Goal: Contribute content

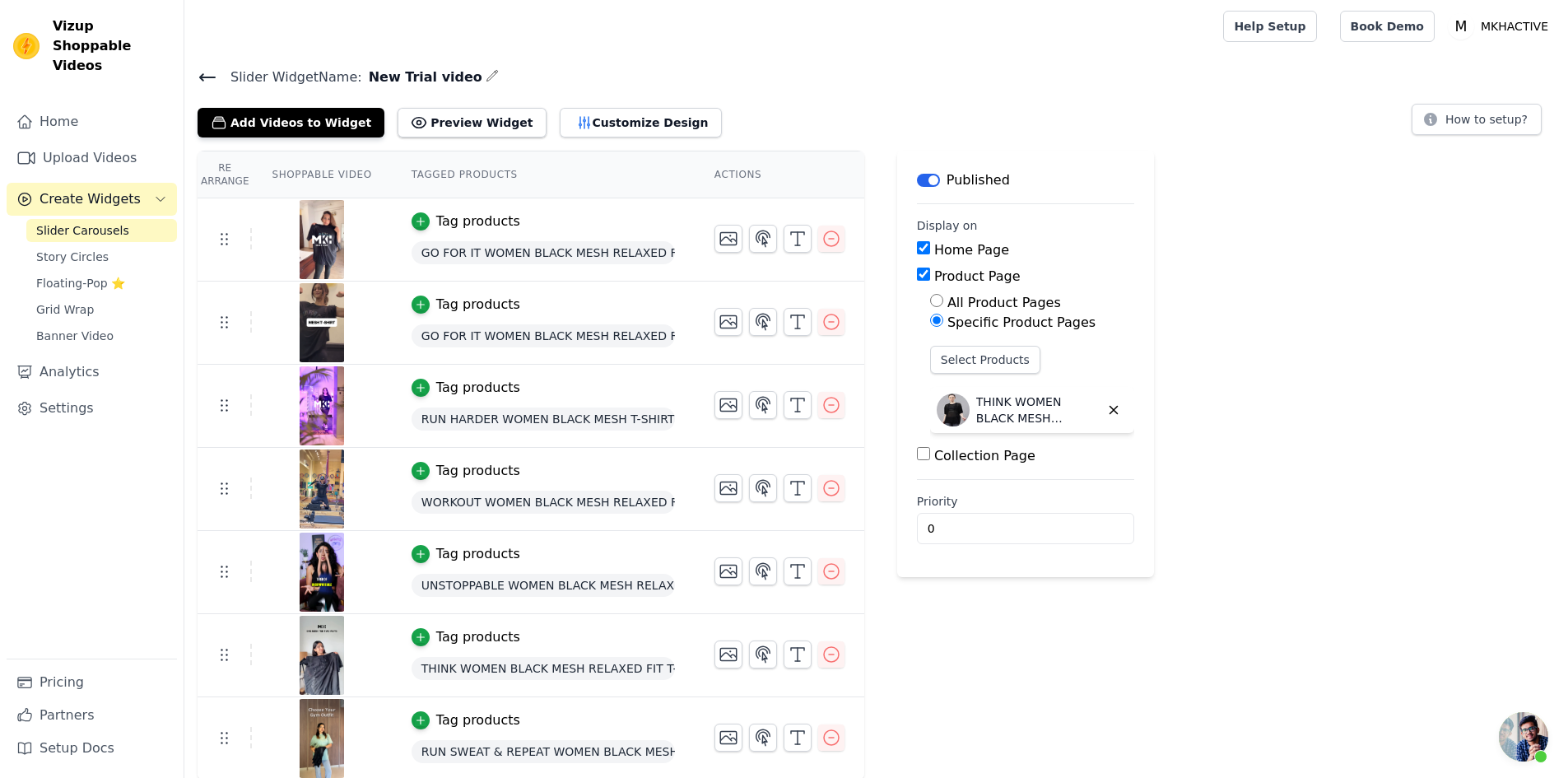
click at [70, 222] on span "Slider Carousels" at bounding box center [82, 230] width 93 height 16
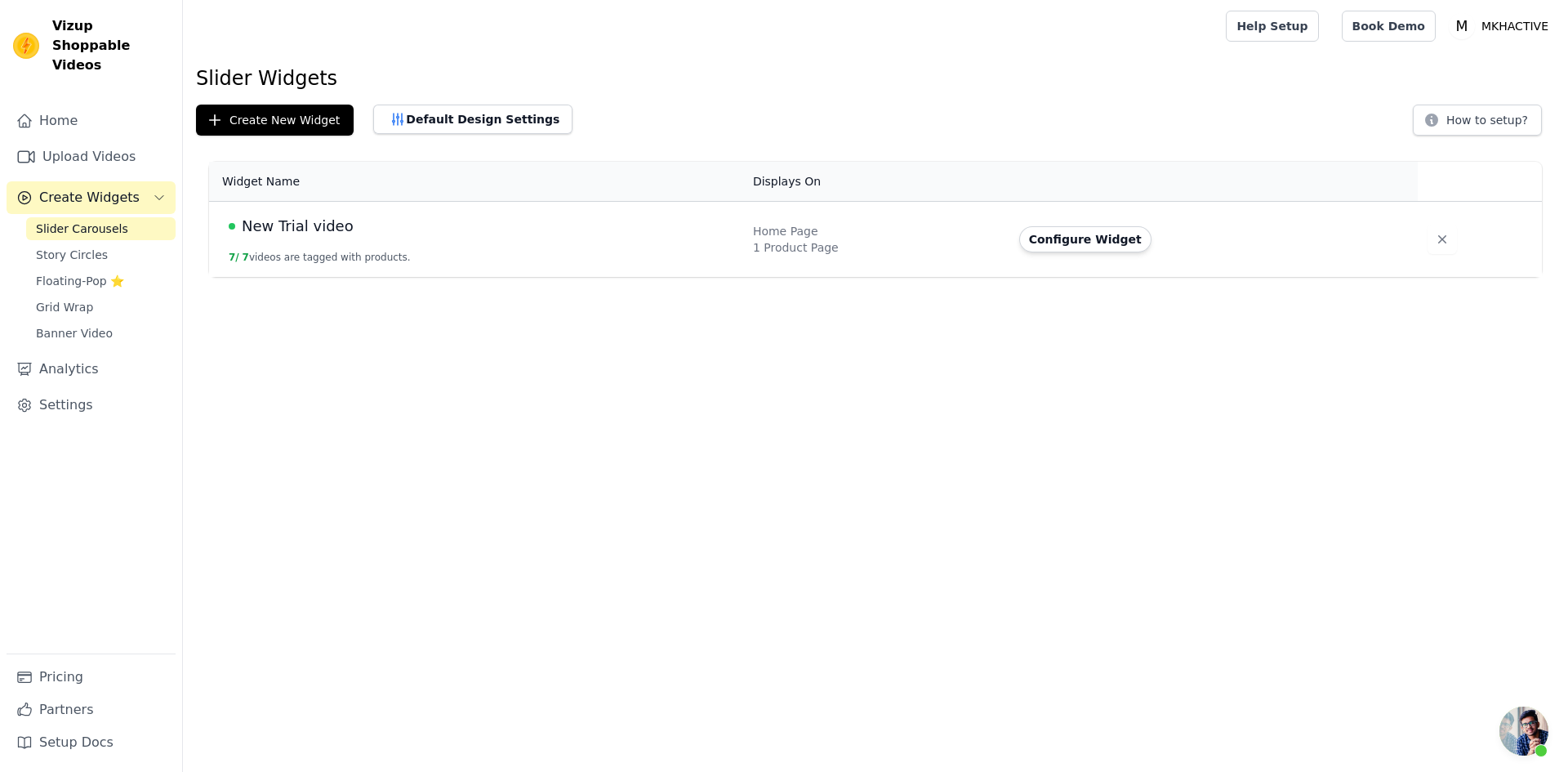
click at [899, 245] on div "1 Product Page" at bounding box center [876, 247] width 246 height 16
click at [1044, 242] on button "Configure Widget" at bounding box center [1085, 239] width 132 height 26
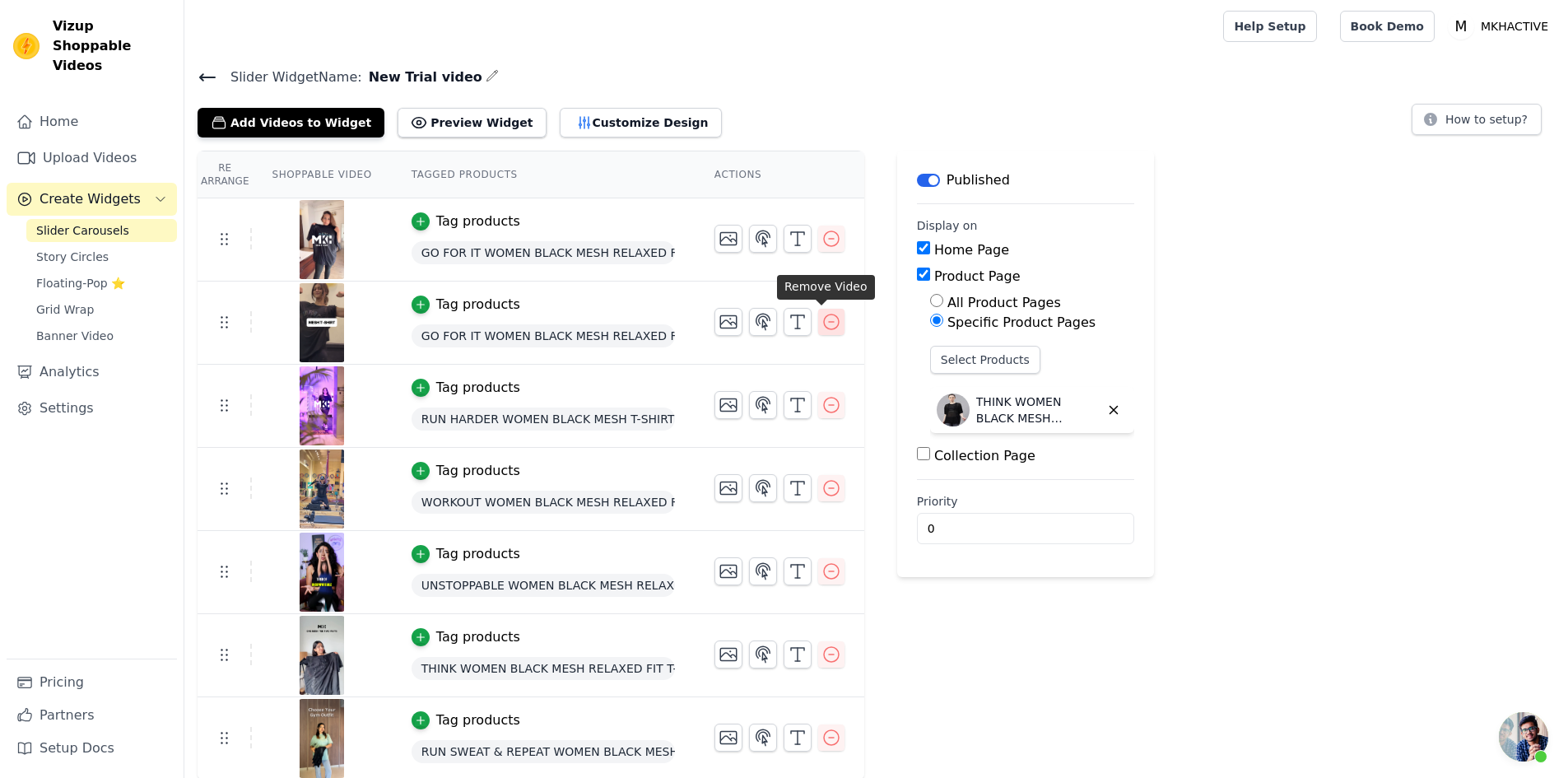
click at [824, 325] on icon "button" at bounding box center [830, 321] width 20 height 20
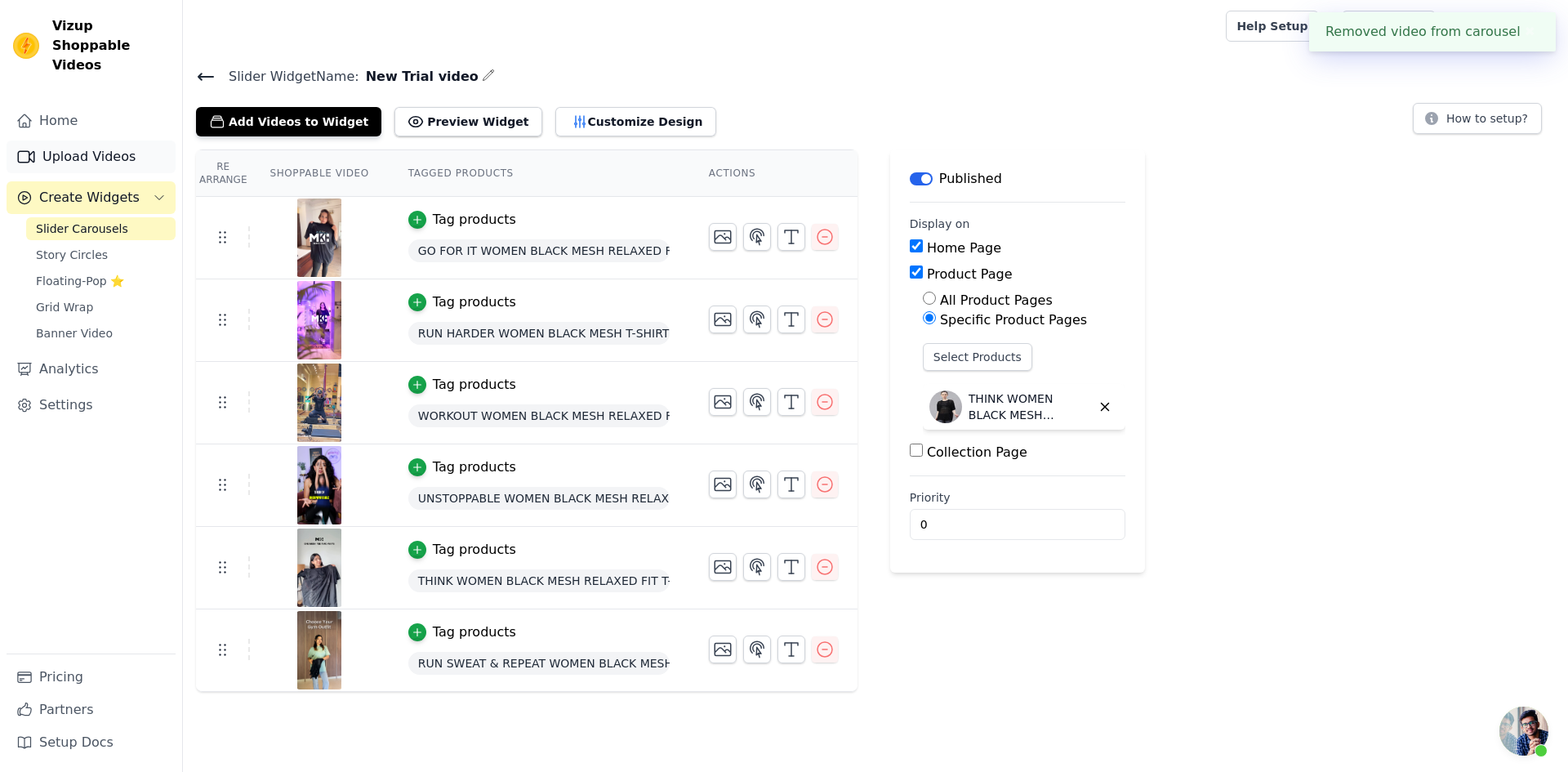
click at [59, 141] on link "Upload Videos" at bounding box center [91, 157] width 169 height 32
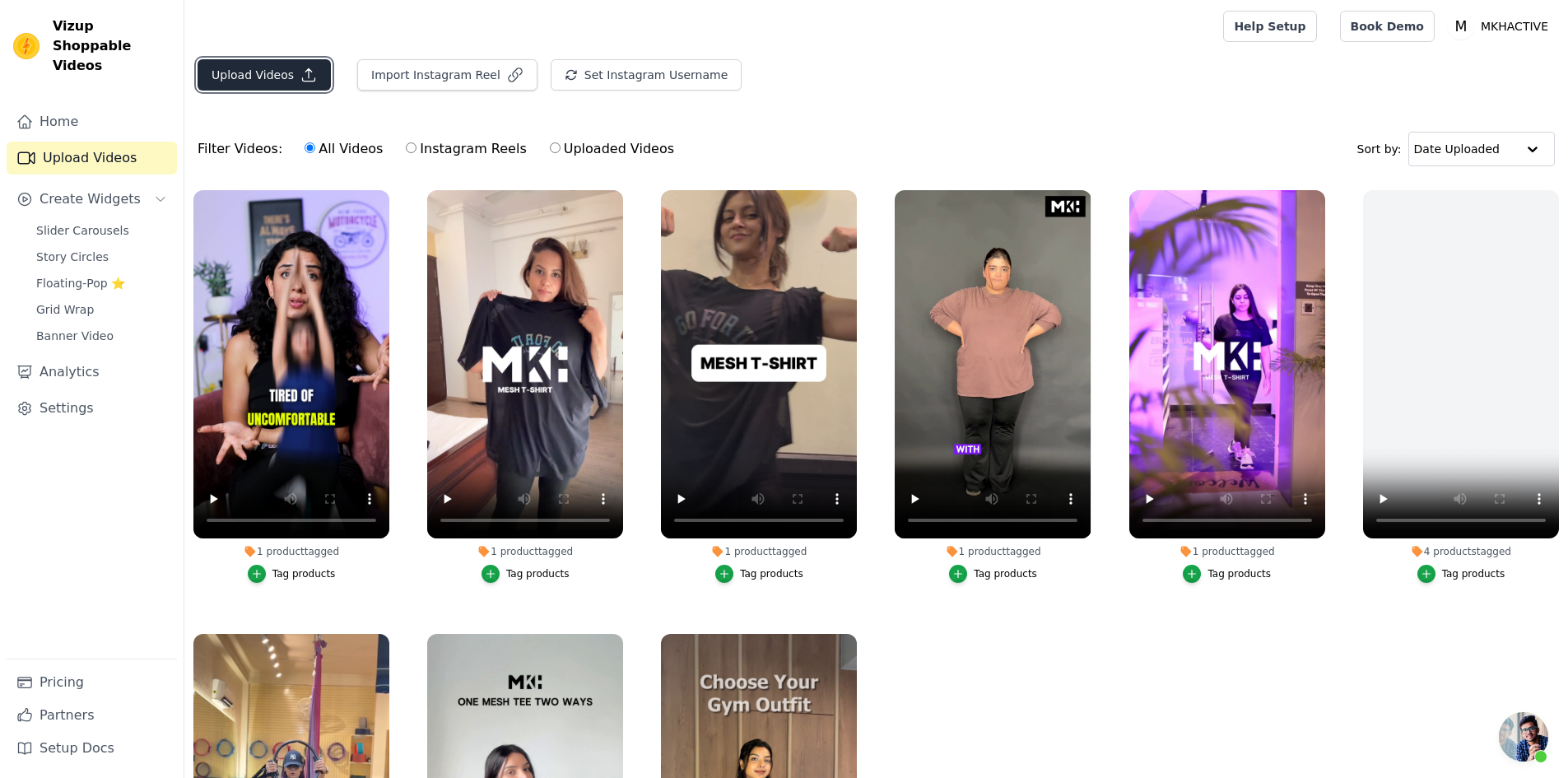
click at [269, 83] on button "Upload Videos" at bounding box center [264, 75] width 133 height 31
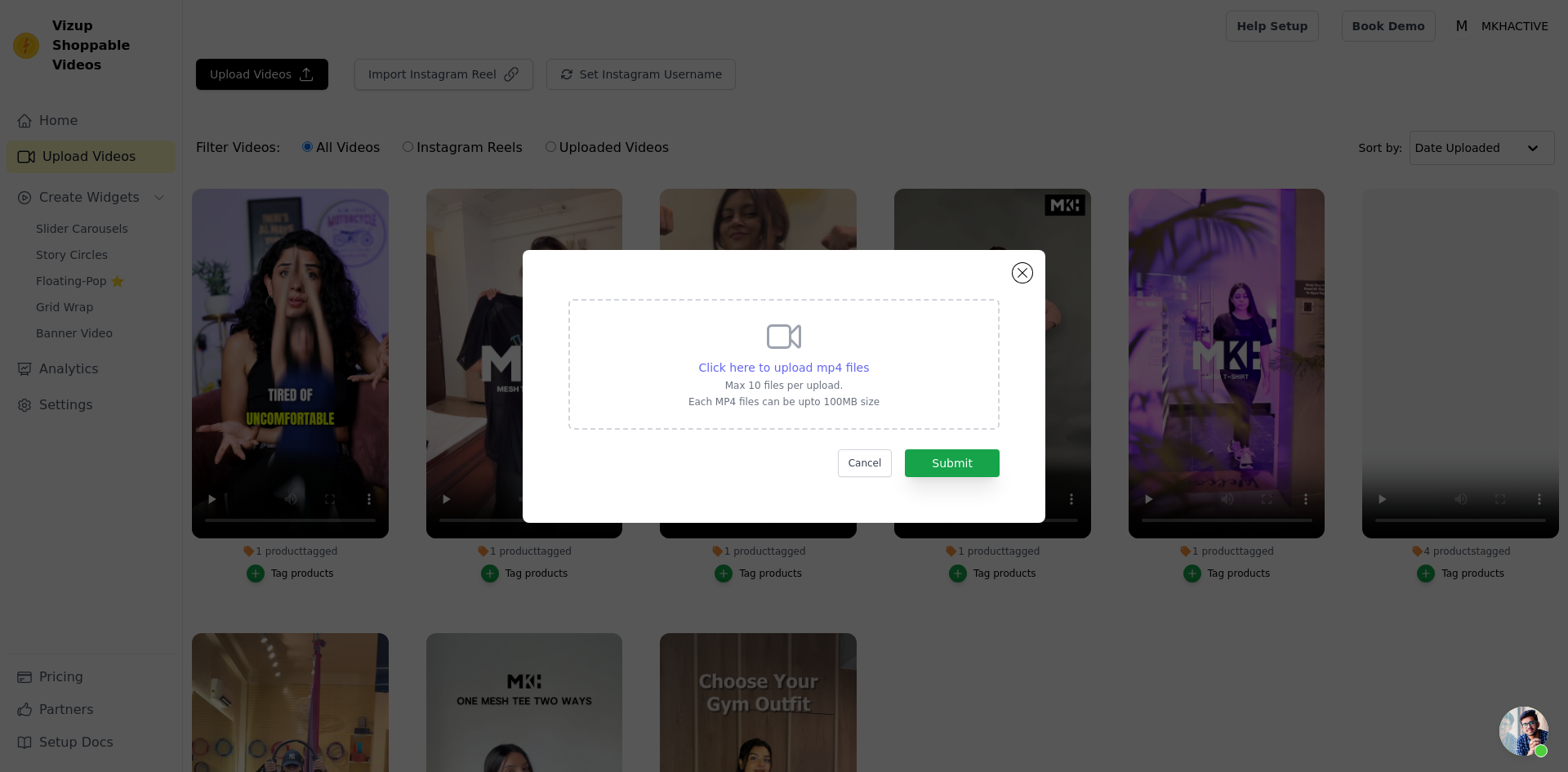
click at [792, 368] on span "Click here to upload mp4 files" at bounding box center [784, 367] width 170 height 13
click at [868, 360] on input "Click here to upload mp4 files Max 10 files per upload. Each MP4 files can be u…" at bounding box center [868, 359] width 1 height 1
